Goal: Find specific page/section: Find specific page/section

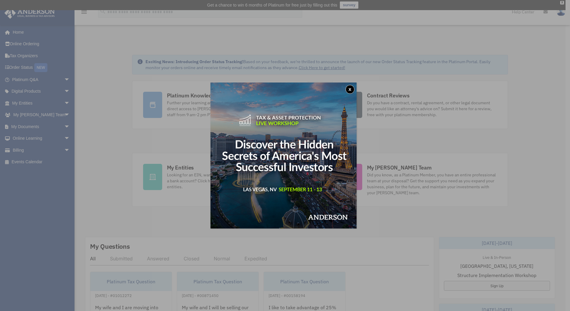
click at [352, 90] on button "x" at bounding box center [349, 89] width 9 height 9
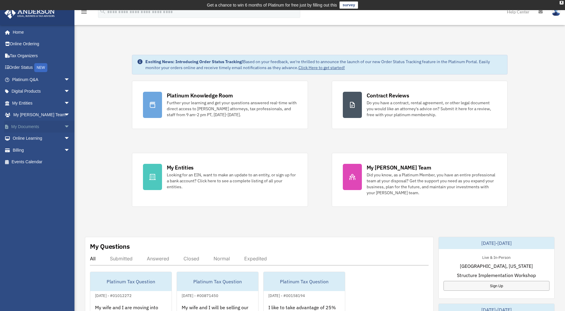
click at [64, 126] on span "arrow_drop_down" at bounding box center [70, 127] width 12 height 12
click at [22, 136] on link "Box" at bounding box center [43, 139] width 71 height 12
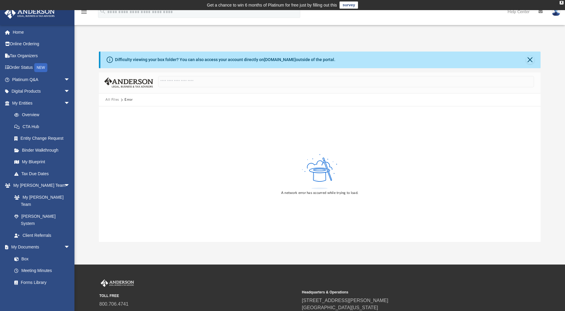
click at [312, 63] on div "Difficulty viewing your box folder? You can also access your account directly o…" at bounding box center [320, 60] width 440 height 17
click at [163, 65] on div "Difficulty viewing your box folder? You can also access your account directly o…" at bounding box center [320, 60] width 440 height 17
click at [134, 61] on div "Difficulty viewing your box folder? You can also access your account directly o…" at bounding box center [225, 60] width 221 height 6
click at [271, 60] on link "box.com" at bounding box center [280, 59] width 32 height 5
